Goal: Transaction & Acquisition: Purchase product/service

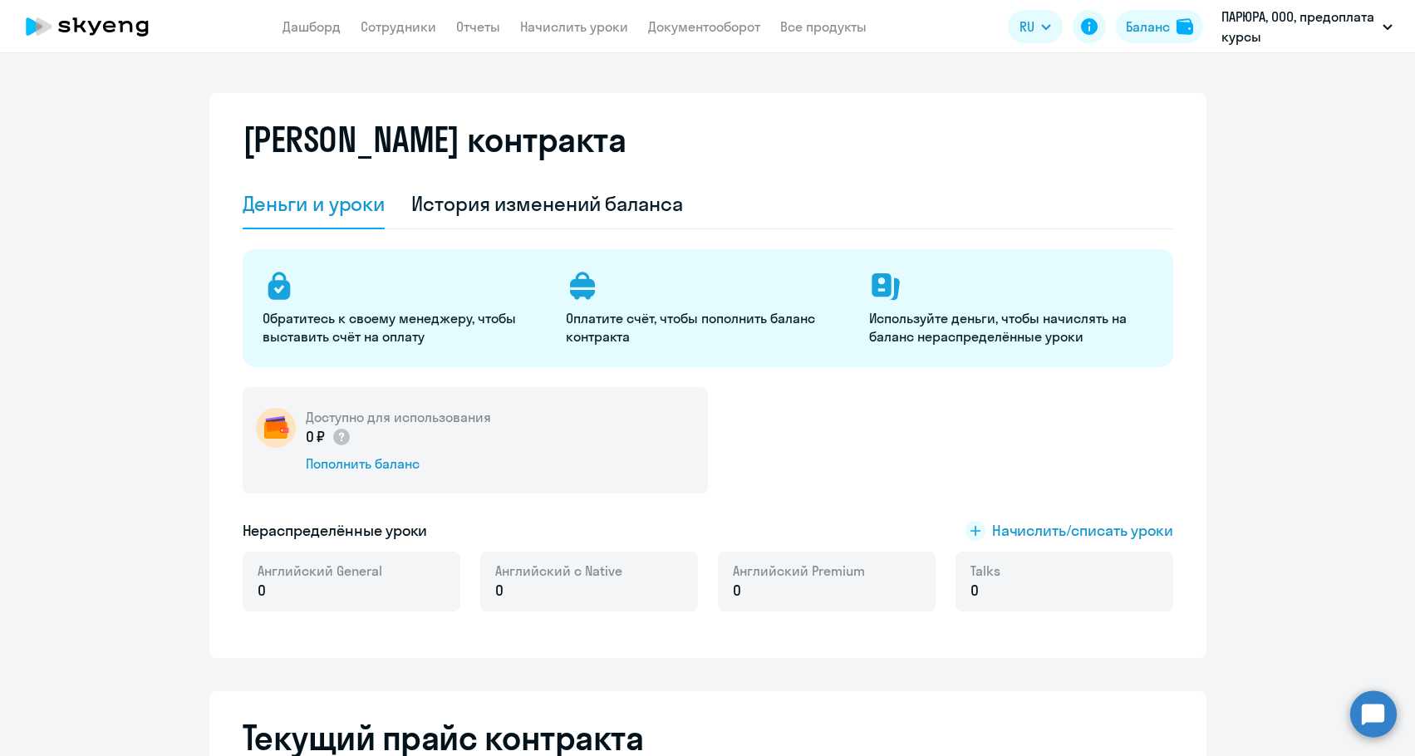
select select "english_adult_not_native_speaker"
click at [375, 463] on div "Пополнить баланс" at bounding box center [398, 464] width 185 height 18
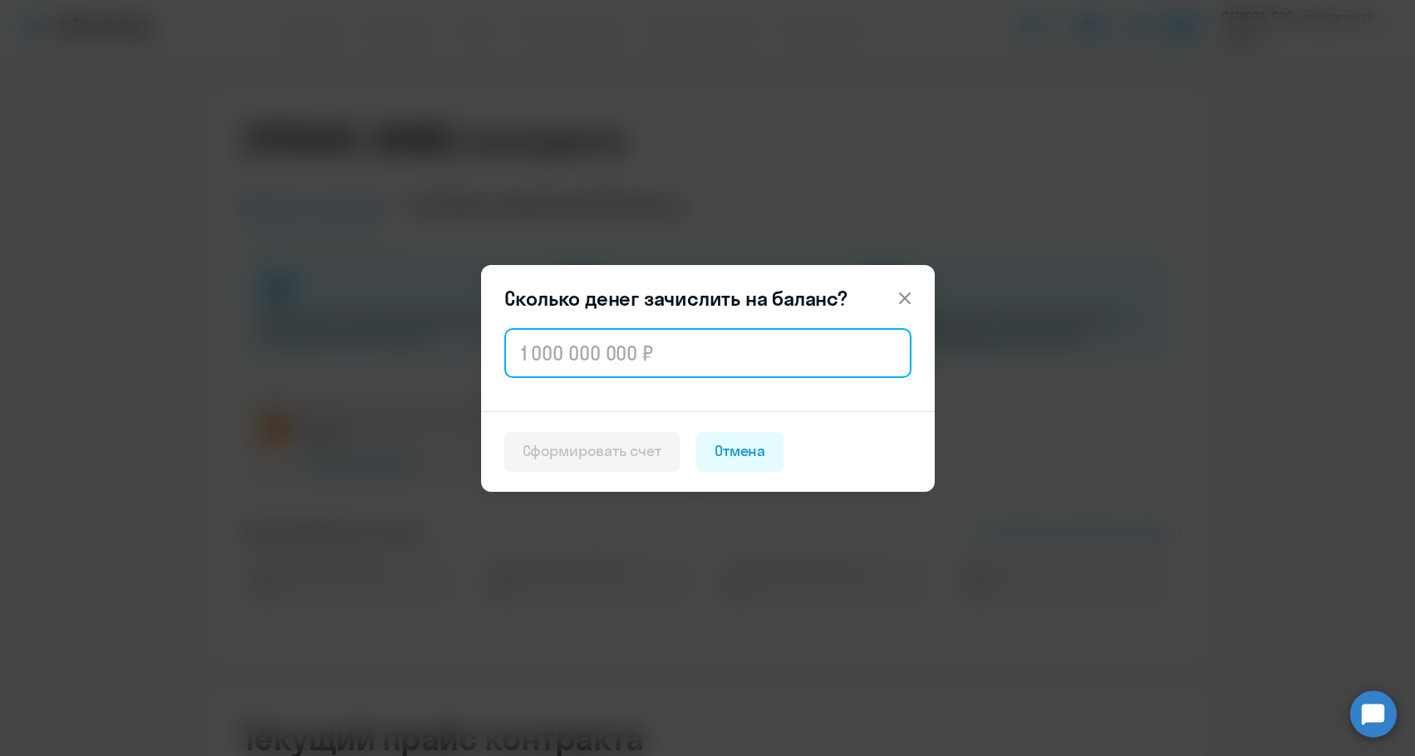
click at [557, 366] on input "text" at bounding box center [707, 353] width 407 height 50
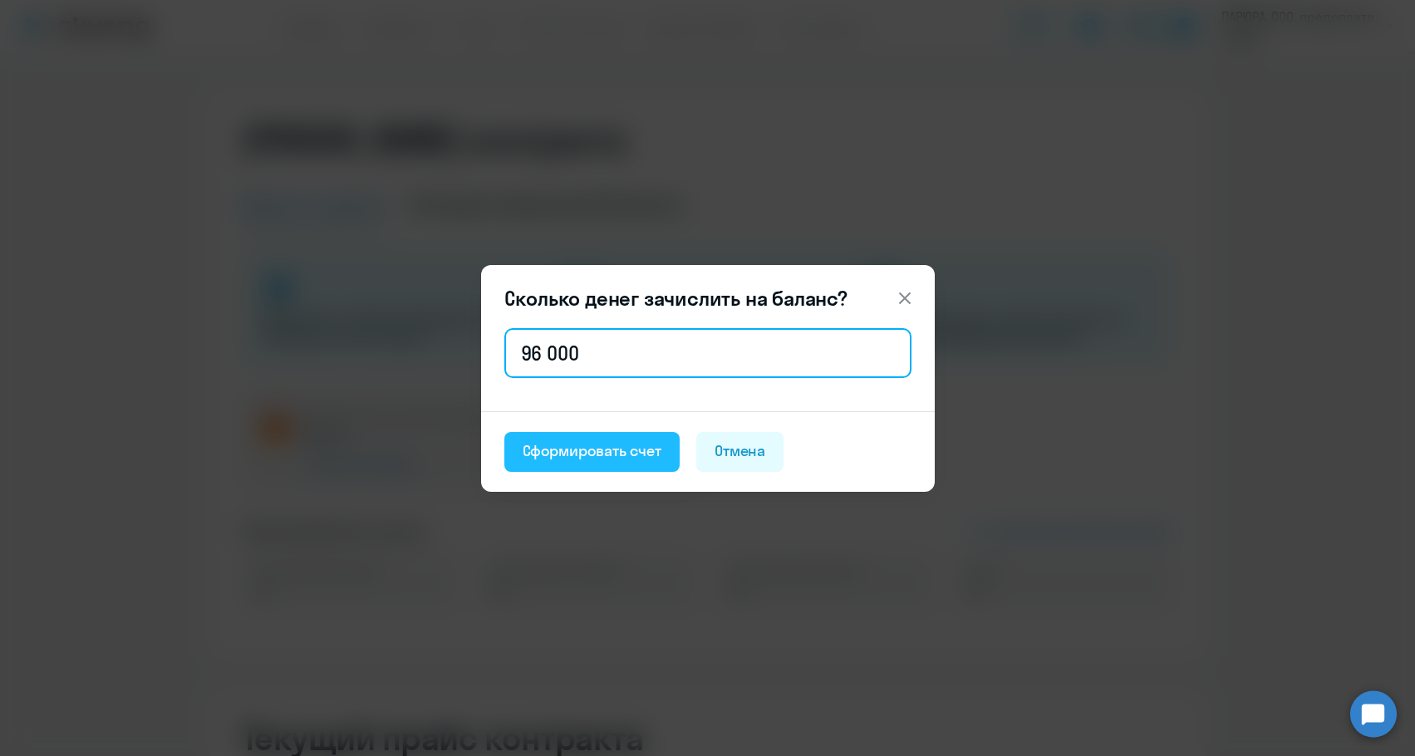
type input "96 000"
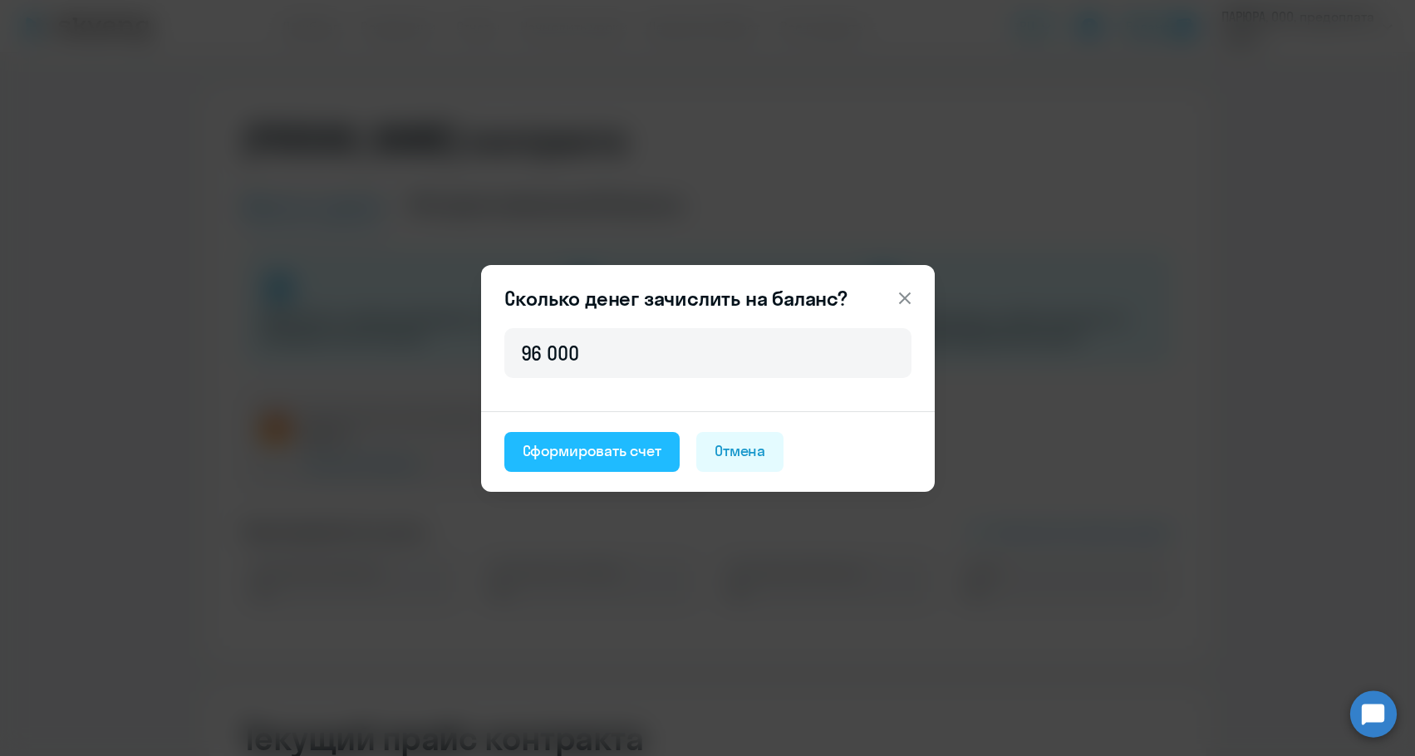
click at [563, 447] on div "Сформировать счет" at bounding box center [592, 451] width 139 height 22
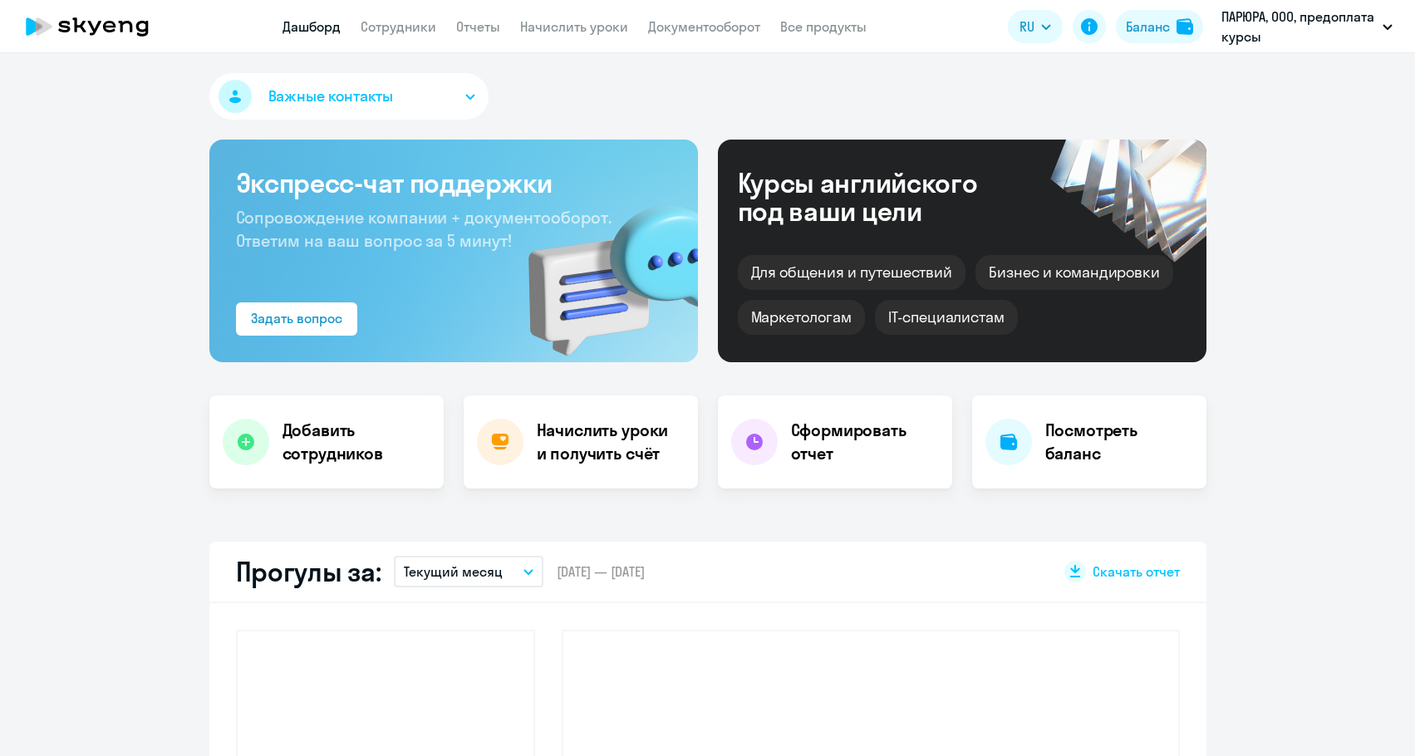
select select "30"
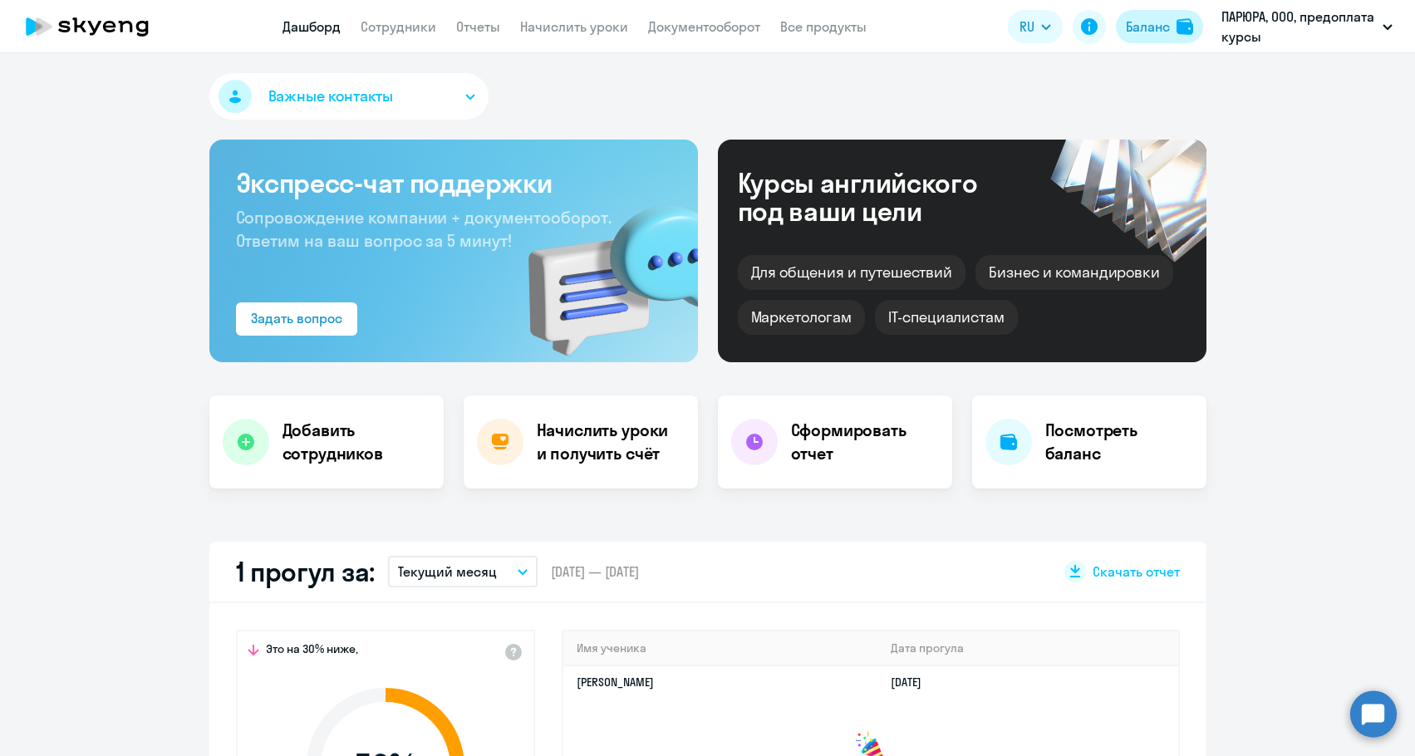
click at [1188, 34] on button "Баланс" at bounding box center [1159, 26] width 87 height 33
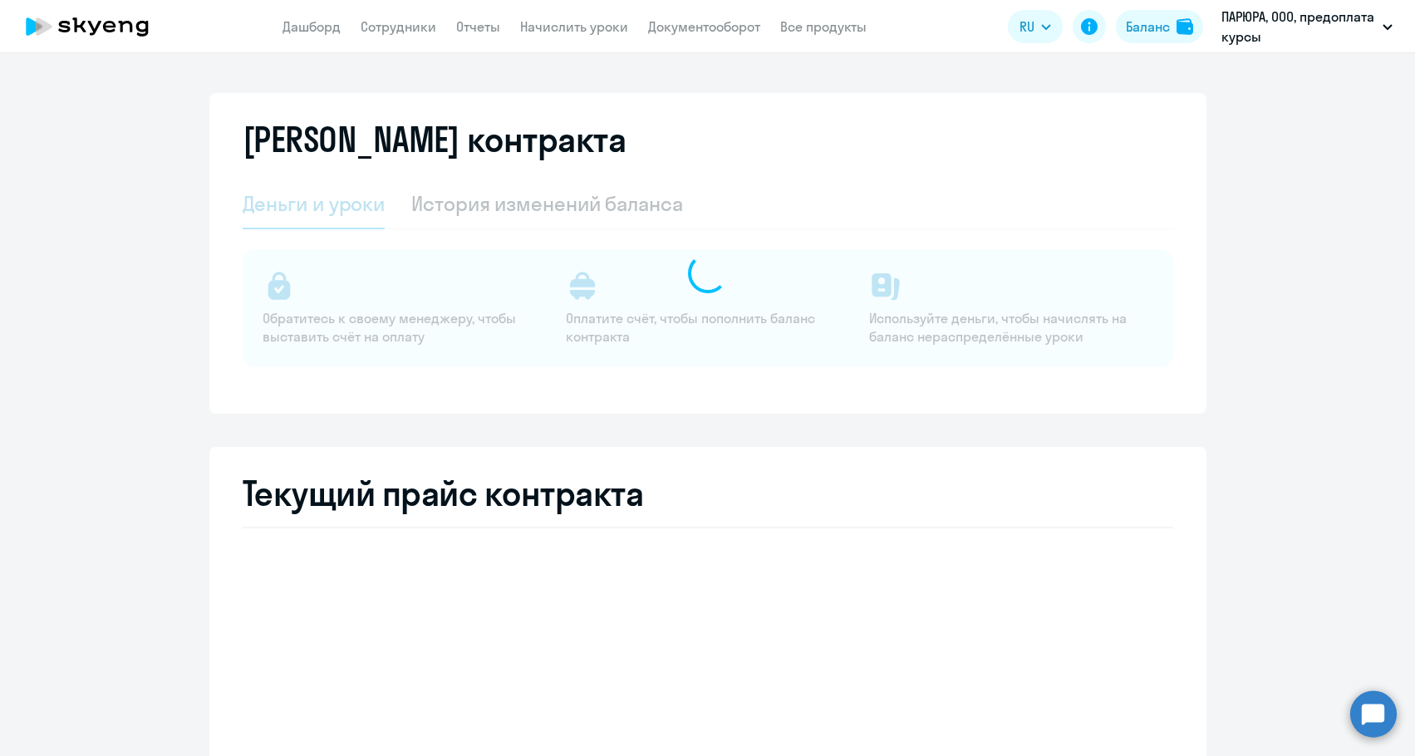
select select "english_adult_not_native_speaker"
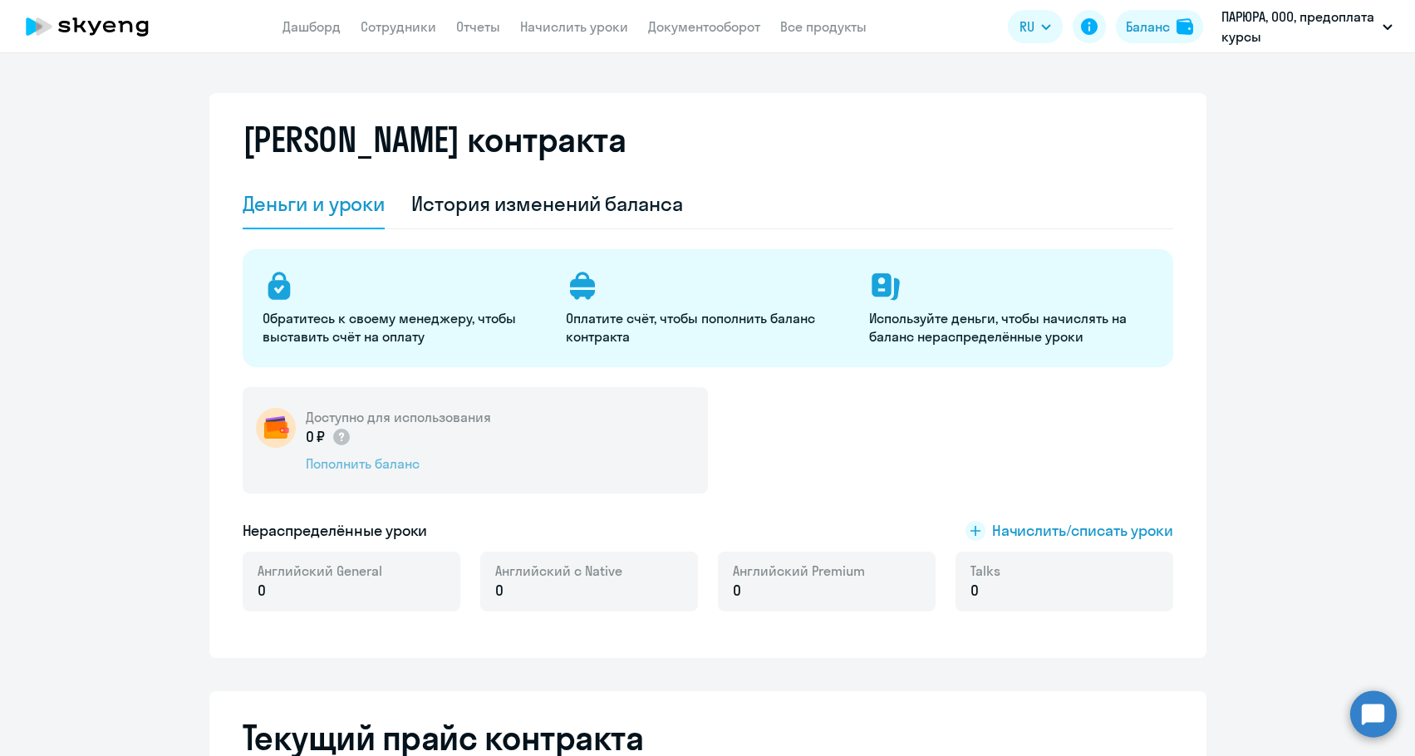
click at [348, 460] on div "Пополнить баланс" at bounding box center [398, 464] width 185 height 18
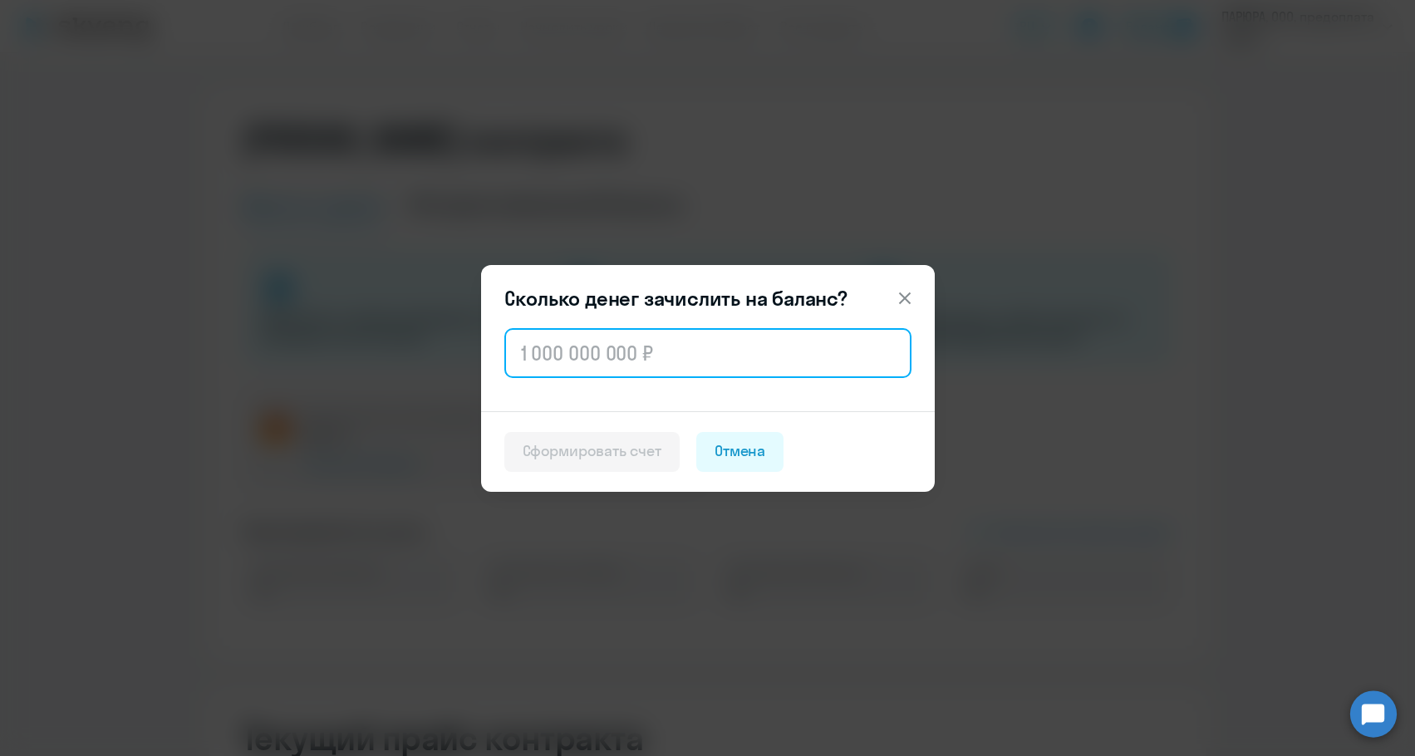
click at [537, 366] on input "text" at bounding box center [707, 353] width 407 height 50
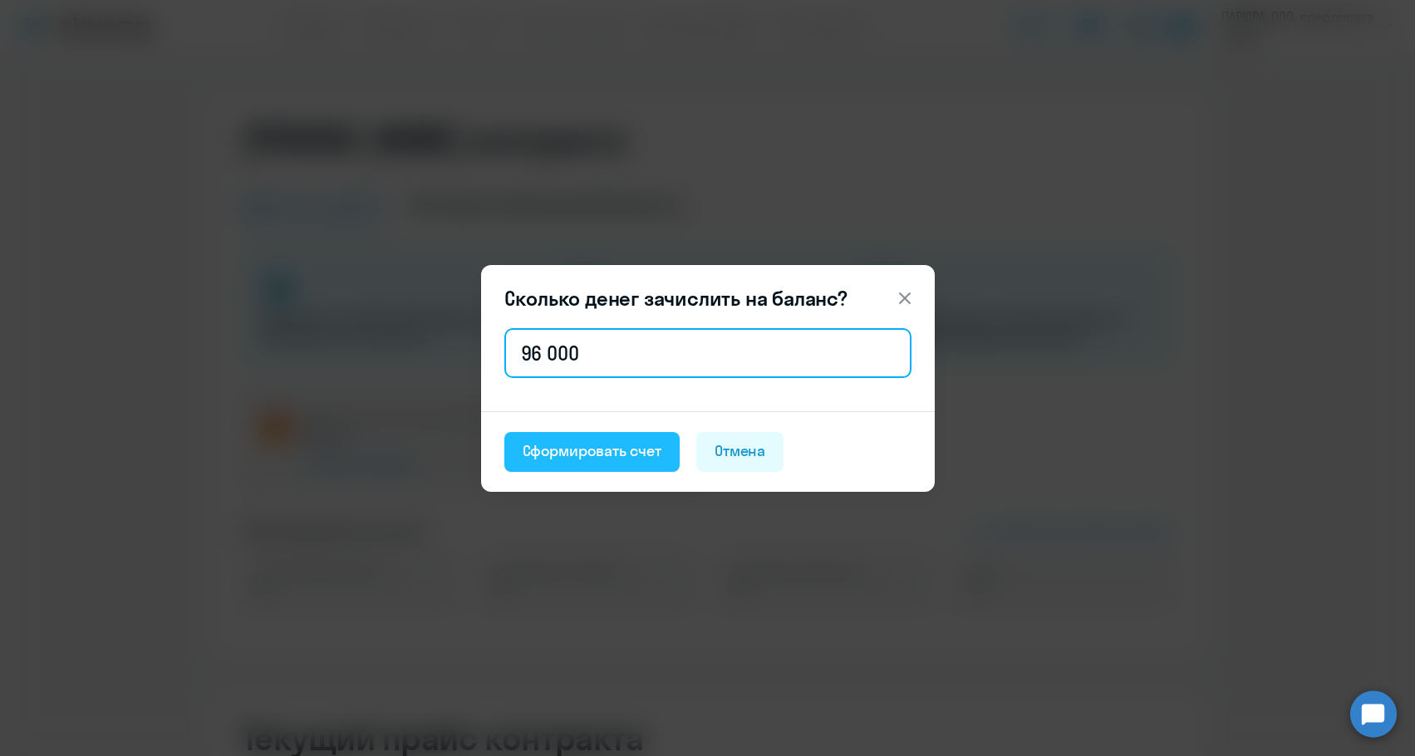
type input "96 000"
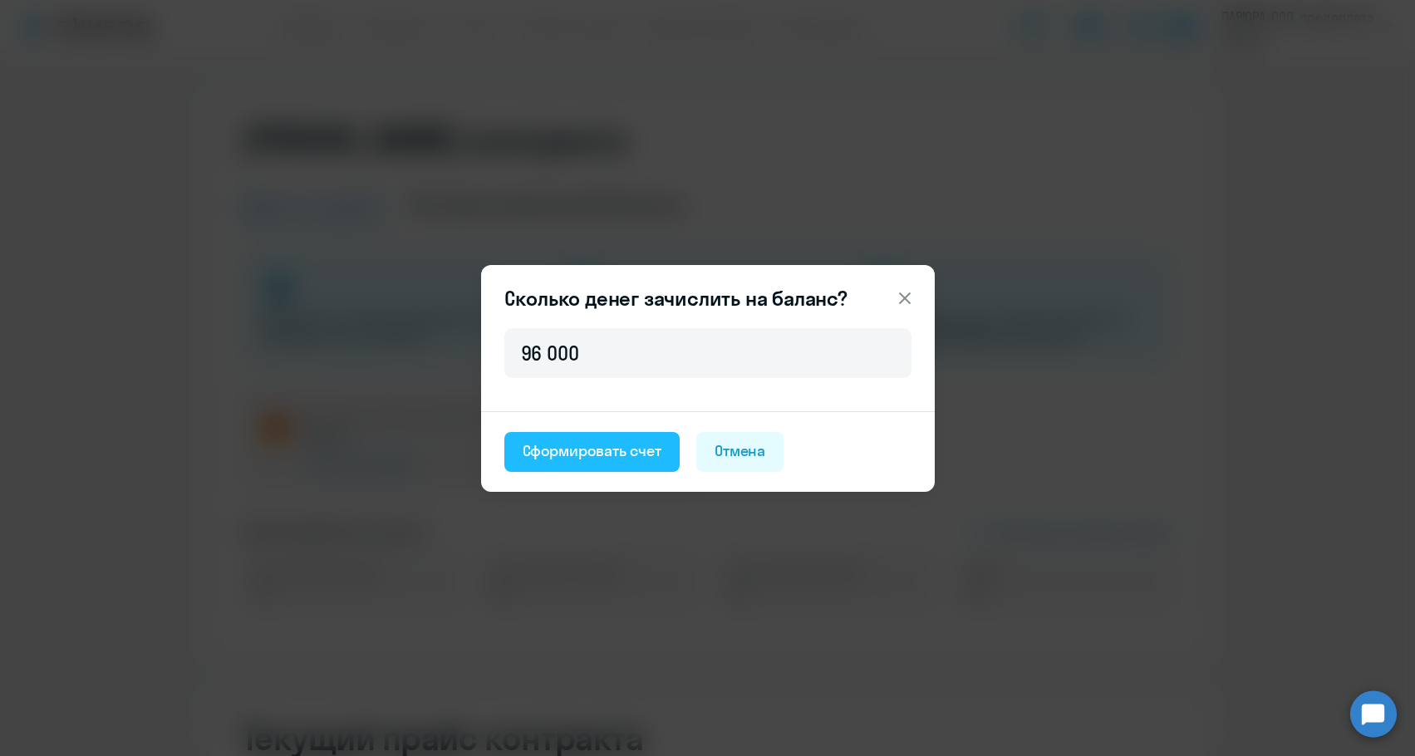
click at [551, 459] on div "Сформировать счет" at bounding box center [592, 451] width 139 height 22
